Goal: Transaction & Acquisition: Subscribe to service/newsletter

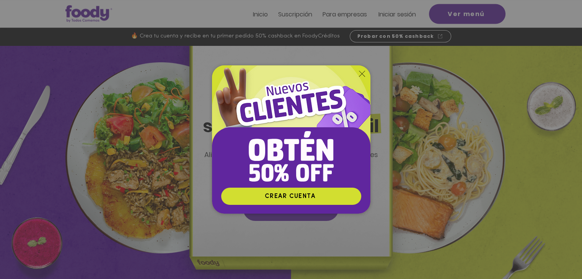
click at [361, 72] on icon "Volver al sitio" at bounding box center [362, 74] width 6 height 6
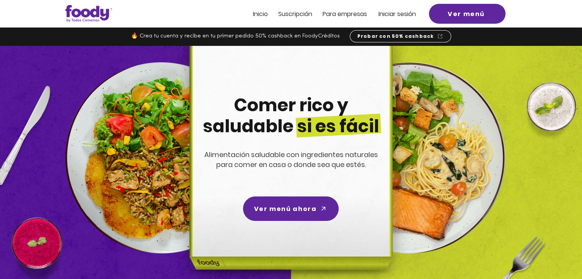
click at [294, 13] on span "Suscripción" at bounding box center [295, 14] width 34 height 9
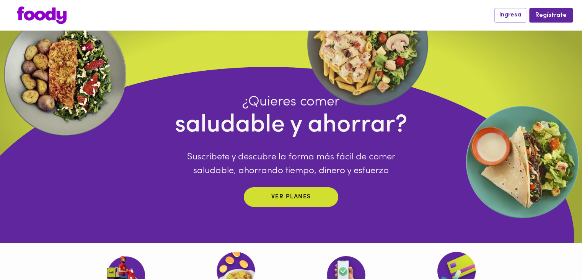
scroll to position [38, 0]
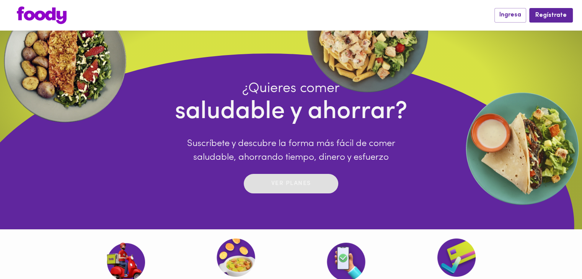
click at [278, 187] on p "Ver planes" at bounding box center [291, 183] width 40 height 9
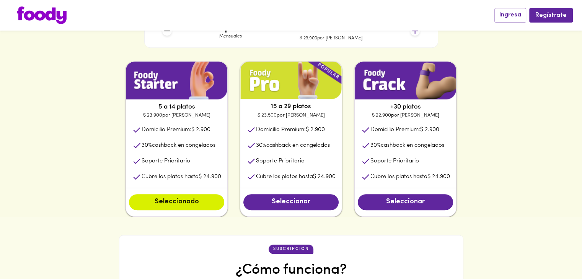
scroll to position [373, 0]
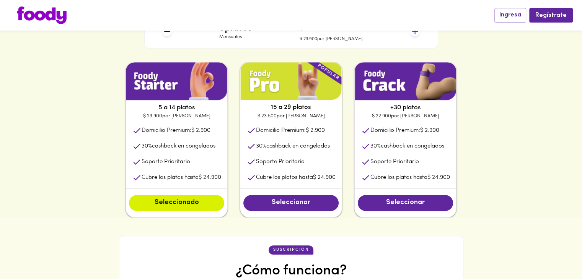
click at [384, 85] on img at bounding box center [405, 81] width 101 height 38
click at [414, 207] on span "Seleccionar" at bounding box center [405, 203] width 80 height 8
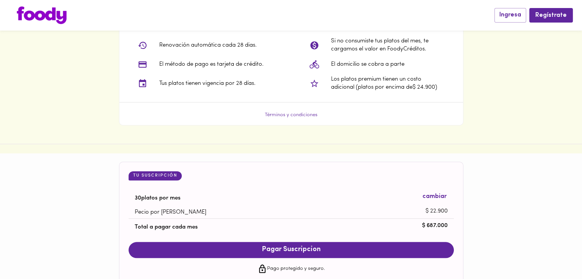
scroll to position [641, 0]
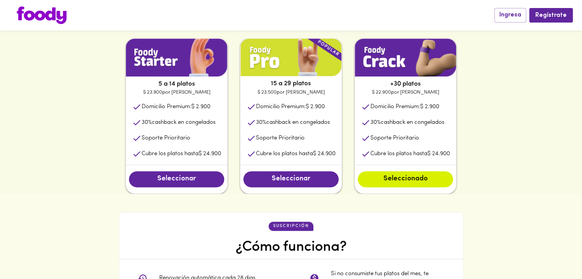
scroll to position [373, 0]
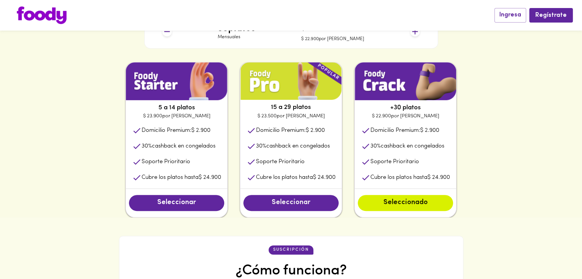
click at [275, 202] on span "Seleccionar" at bounding box center [291, 203] width 80 height 8
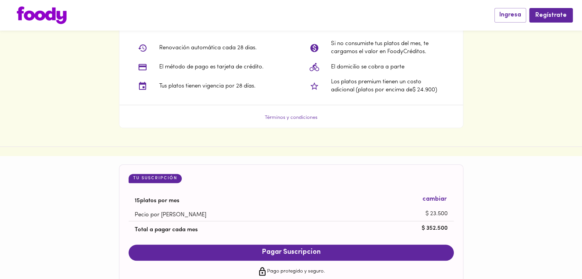
scroll to position [641, 0]
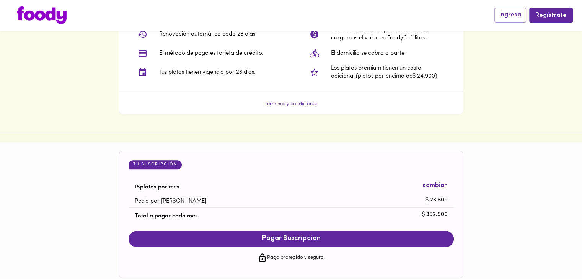
click at [224, 122] on div "suscripción ¿Cómo funciona? Renovación automática cada 28 dias. El método de pa…" at bounding box center [291, 41] width 582 height 183
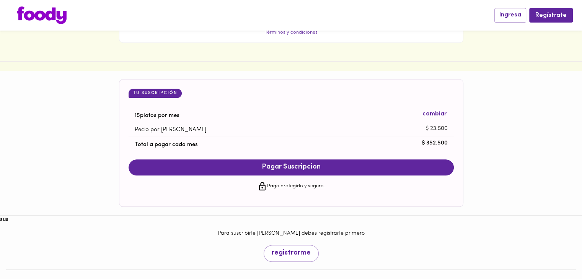
scroll to position [717, 0]
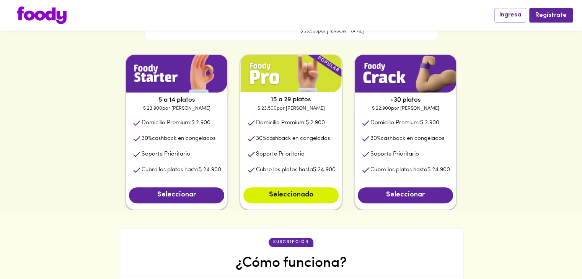
scroll to position [373, 0]
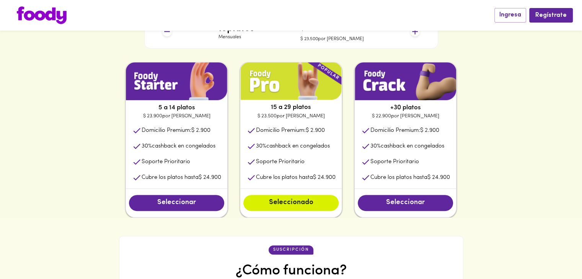
click at [411, 206] on span "Seleccionar" at bounding box center [405, 203] width 80 height 8
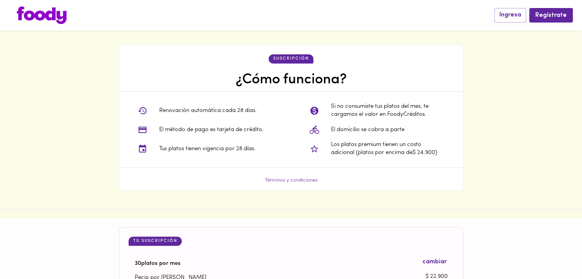
scroll to position [641, 0]
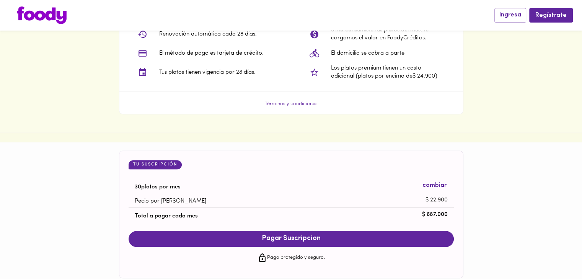
click at [196, 118] on div "suscripción ¿Cómo funciona? Renovación automática cada 28 dias. El método de pa…" at bounding box center [291, 41] width 582 height 183
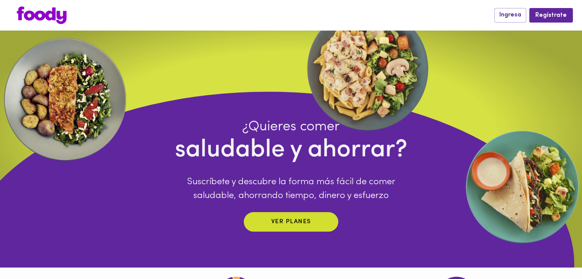
scroll to position [0, 0]
click at [39, 16] on img at bounding box center [42, 16] width 50 height 18
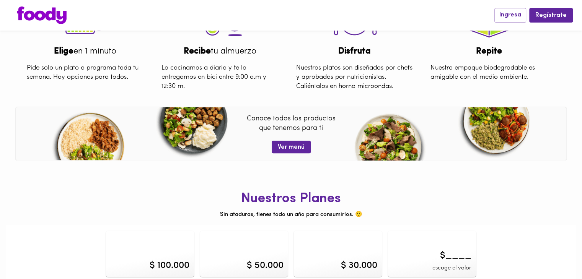
scroll to position [302, 0]
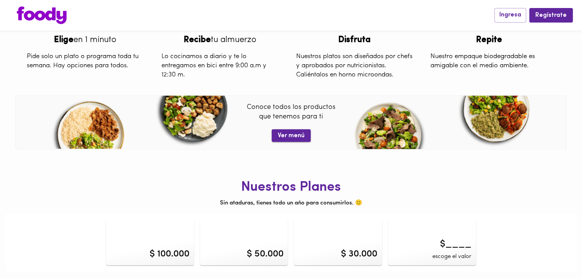
click at [300, 135] on span "Ver menú" at bounding box center [291, 135] width 27 height 7
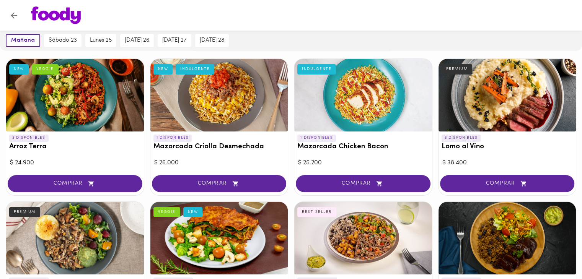
scroll to position [36, 0]
